Goal: Find specific page/section: Find specific page/section

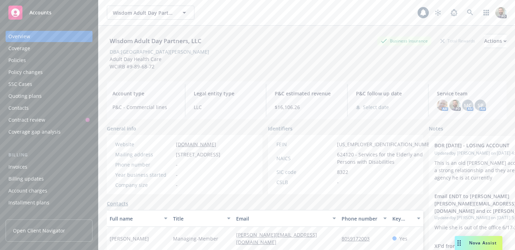
scroll to position [16, 0]
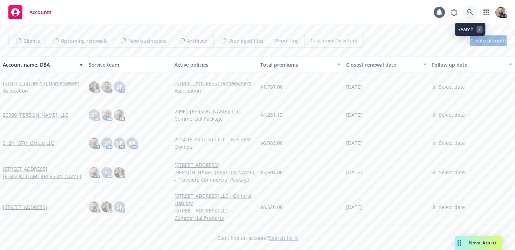
click at [469, 11] on icon at bounding box center [470, 12] width 6 height 6
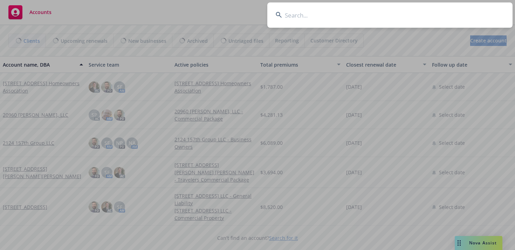
click at [449, 14] on input at bounding box center [390, 14] width 245 height 25
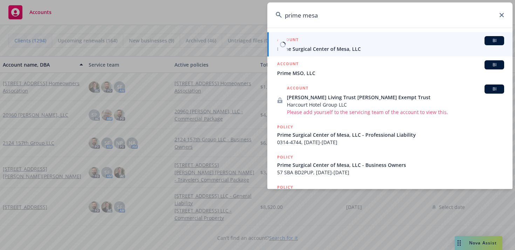
type input "prime mesa"
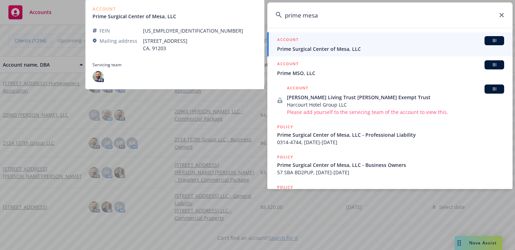
click at [321, 50] on span "Prime Surgical Center of Mesa, LLC" at bounding box center [390, 48] width 227 height 7
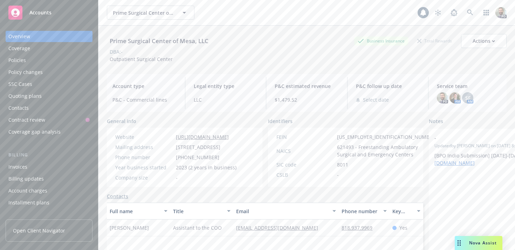
click at [40, 59] on div "Policies" at bounding box center [48, 60] width 81 height 11
